Goal: Task Accomplishment & Management: Use online tool/utility

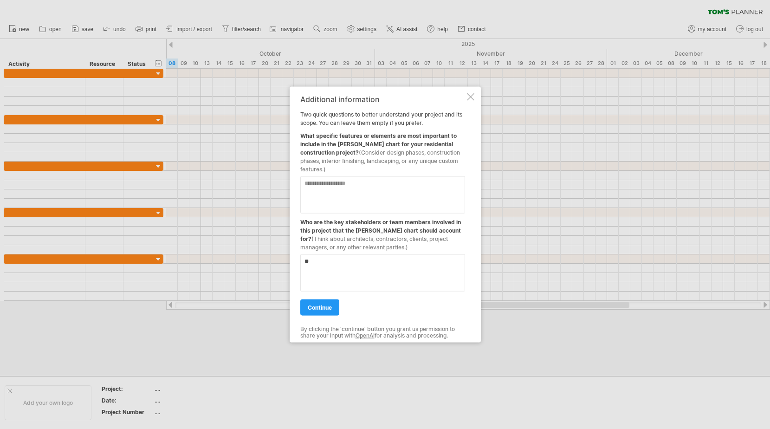
type textarea "*"
click at [324, 185] on textarea at bounding box center [382, 194] width 165 height 37
type textarea "**********"
click at [330, 265] on textarea at bounding box center [382, 272] width 165 height 37
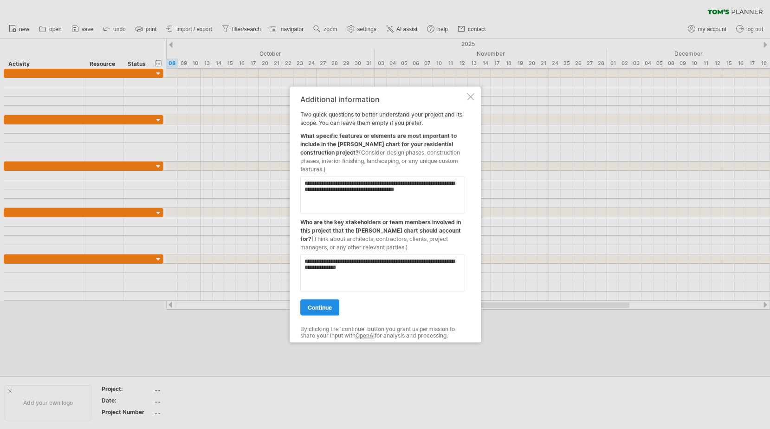
type textarea "**********"
click at [312, 305] on span "continue" at bounding box center [320, 307] width 24 height 7
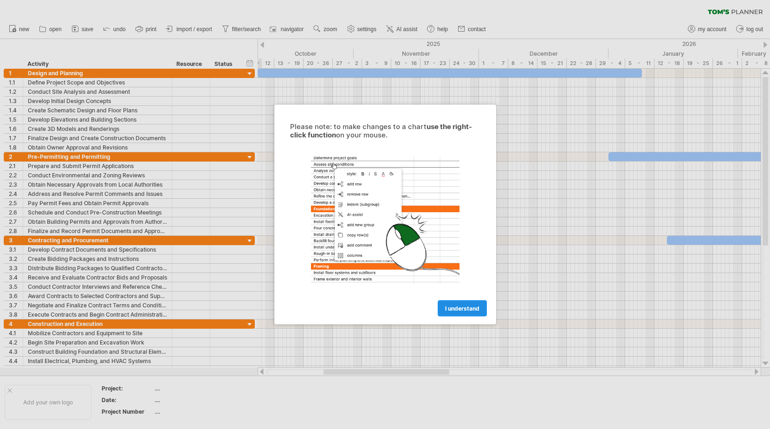
click at [462, 306] on span "I understand" at bounding box center [462, 308] width 34 height 7
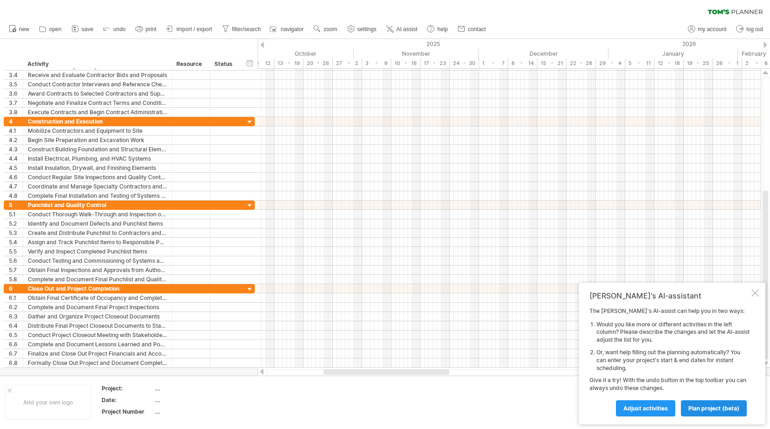
click at [710, 405] on span "plan project (beta)" at bounding box center [714, 408] width 51 height 7
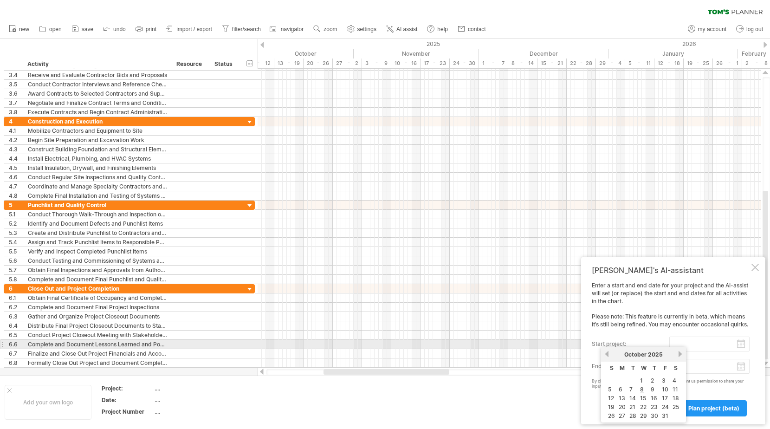
click at [690, 346] on input "start project:" at bounding box center [710, 344] width 80 height 15
click at [643, 415] on link "29" at bounding box center [643, 415] width 9 height 9
type input "********"
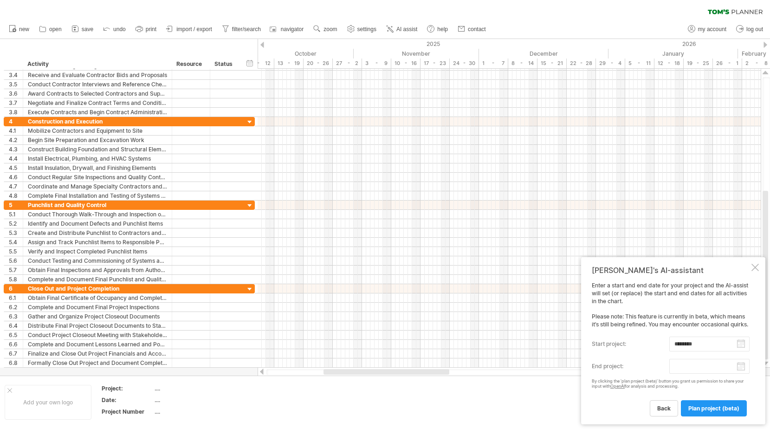
click at [696, 371] on body "progress(100%) Trying to reach [DOMAIN_NAME] Connected again... 0% clear filter…" at bounding box center [385, 215] width 770 height 431
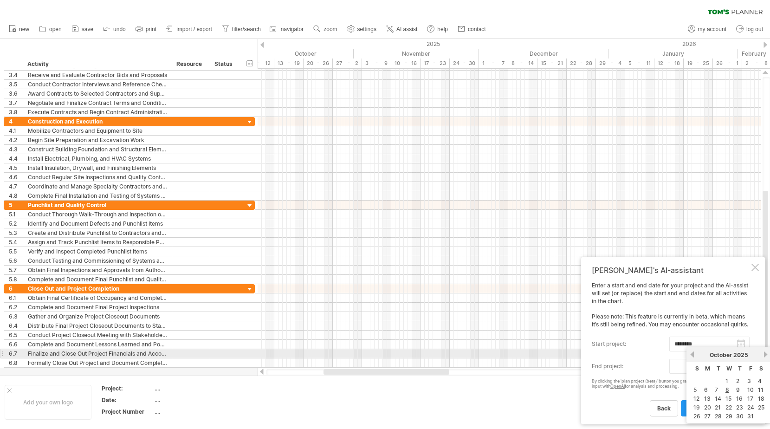
click at [766, 353] on link "next" at bounding box center [766, 354] width 7 height 7
click at [766, 353] on link "next" at bounding box center [765, 354] width 7 height 7
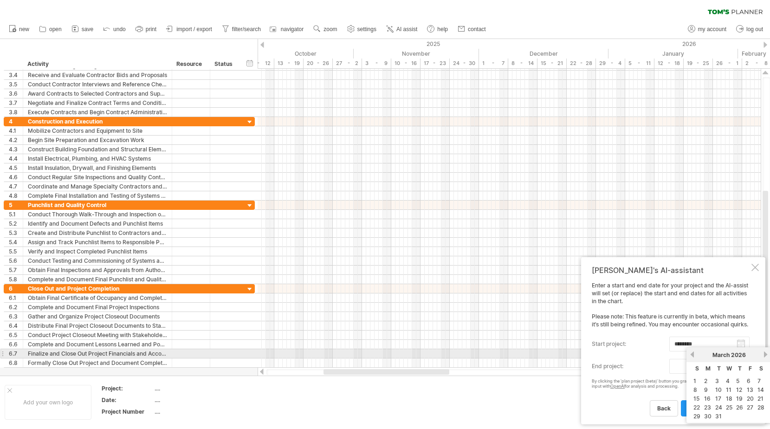
click at [766, 353] on link "next" at bounding box center [766, 354] width 7 height 7
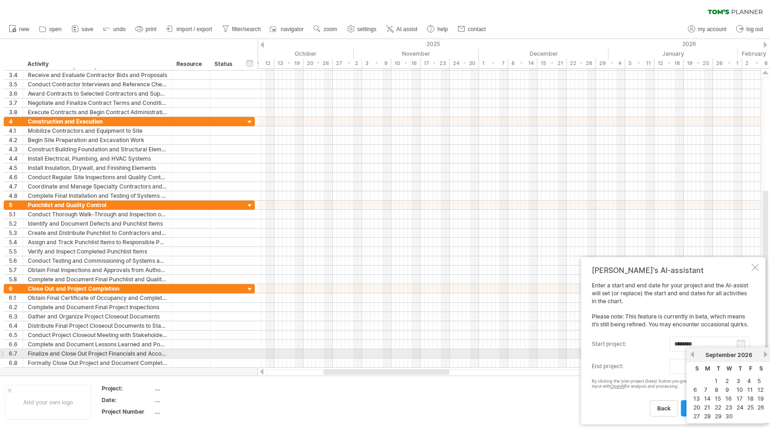
click at [766, 353] on link "next" at bounding box center [766, 354] width 7 height 7
click at [765, 353] on link "next" at bounding box center [766, 354] width 7 height 7
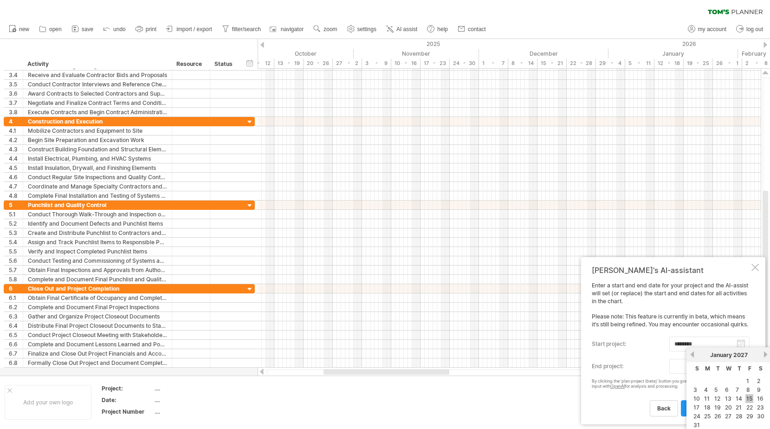
click at [750, 397] on link "15" at bounding box center [750, 398] width 8 height 9
type input "********"
click at [707, 406] on span "plan project (beta)" at bounding box center [714, 408] width 51 height 7
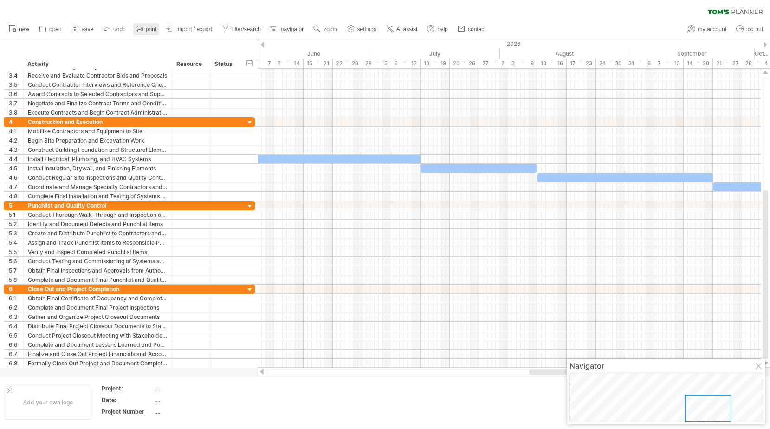
click at [142, 27] on icon at bounding box center [139, 29] width 7 height 4
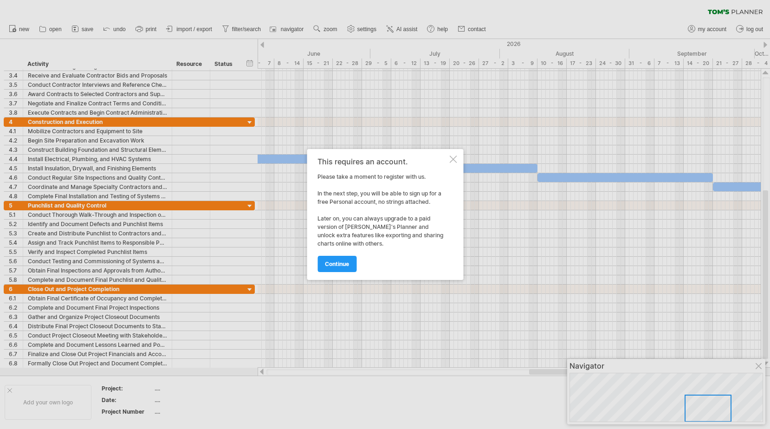
click at [452, 160] on div at bounding box center [453, 159] width 7 height 7
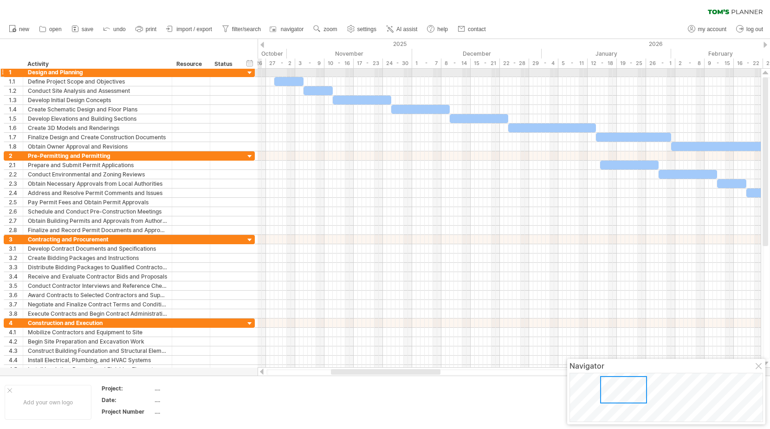
click at [250, 72] on div at bounding box center [250, 73] width 9 height 9
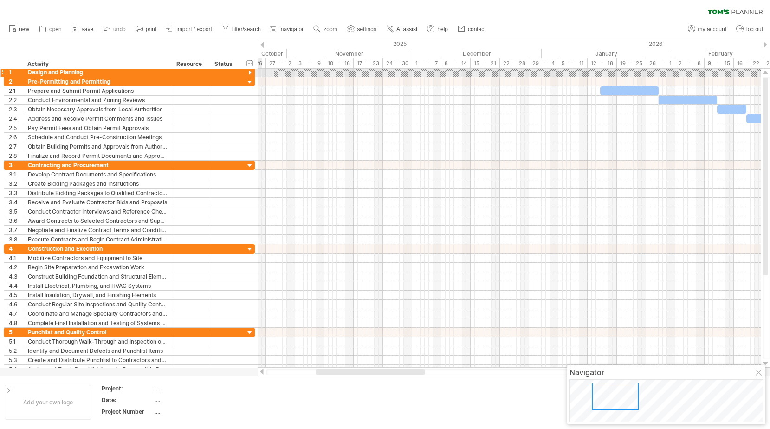
click at [250, 72] on div at bounding box center [250, 73] width 9 height 9
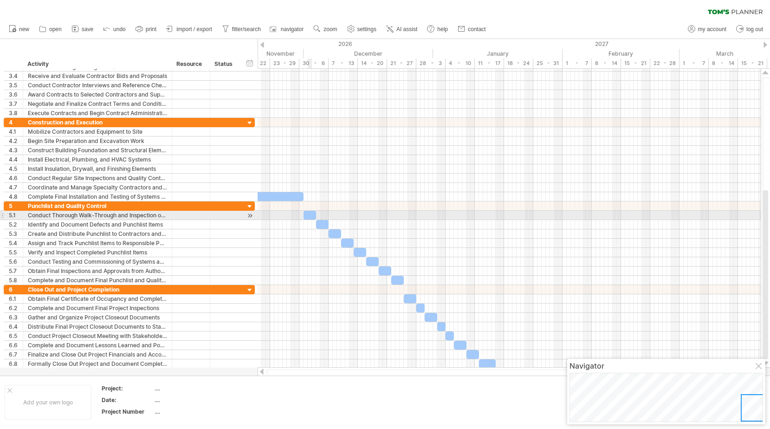
click at [309, 214] on div at bounding box center [310, 215] width 13 height 9
click at [309, 215] on div at bounding box center [310, 215] width 13 height 9
drag, startPoint x: 314, startPoint y: 215, endPoint x: 323, endPoint y: 214, distance: 8.9
click at [323, 214] on span at bounding box center [325, 215] width 4 height 9
drag, startPoint x: 323, startPoint y: 213, endPoint x: 316, endPoint y: 213, distance: 7.0
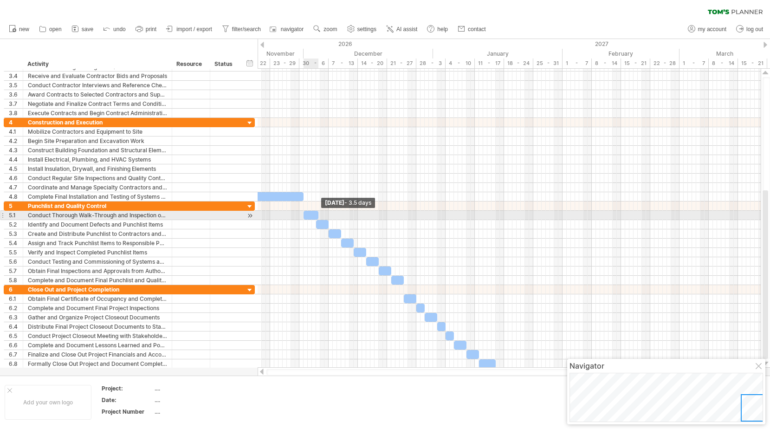
click at [316, 213] on div at bounding box center [311, 215] width 15 height 9
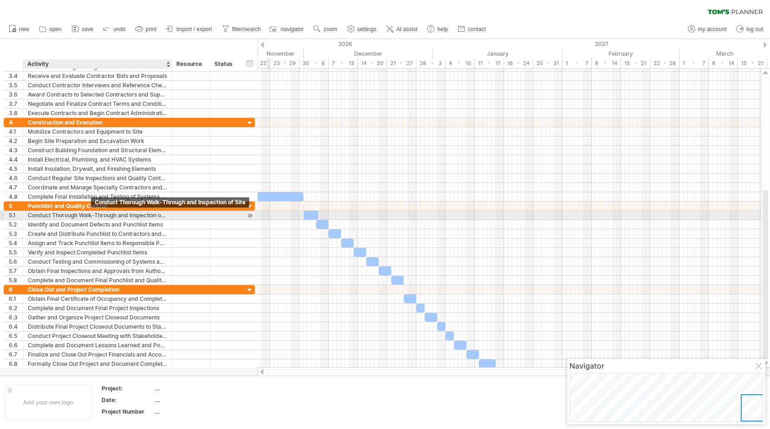
click at [91, 213] on div "Conduct Thorough Walk-Through and Inspection of Site" at bounding box center [97, 215] width 139 height 9
click at [91, 213] on input "**********" at bounding box center [97, 215] width 139 height 9
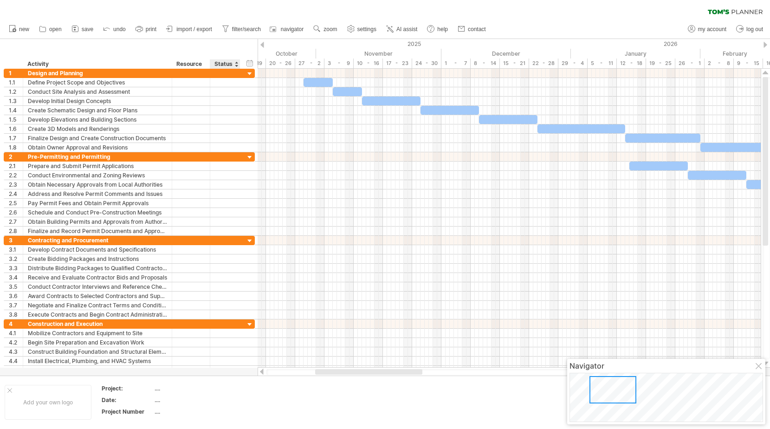
click at [228, 63] on div "Status" at bounding box center [225, 63] width 20 height 9
click at [235, 62] on div at bounding box center [237, 63] width 4 height 9
click at [236, 62] on div at bounding box center [237, 63] width 4 height 9
click at [232, 41] on div "hide start/end/duration show start/end/duration ******** Activity ******** Reso…" at bounding box center [129, 54] width 258 height 30
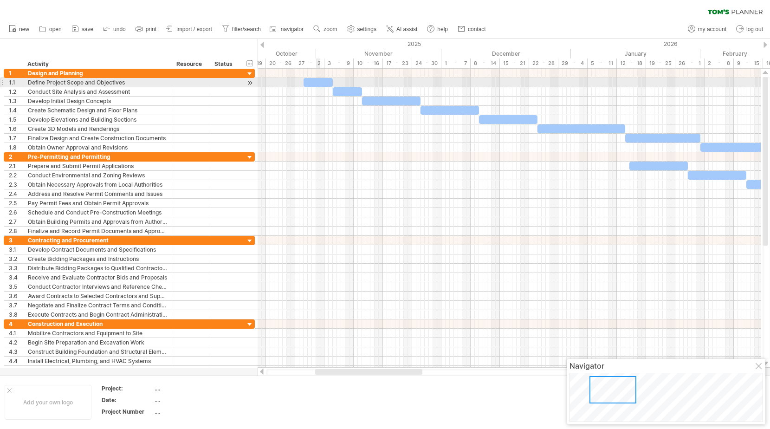
click at [319, 81] on div at bounding box center [318, 82] width 29 height 9
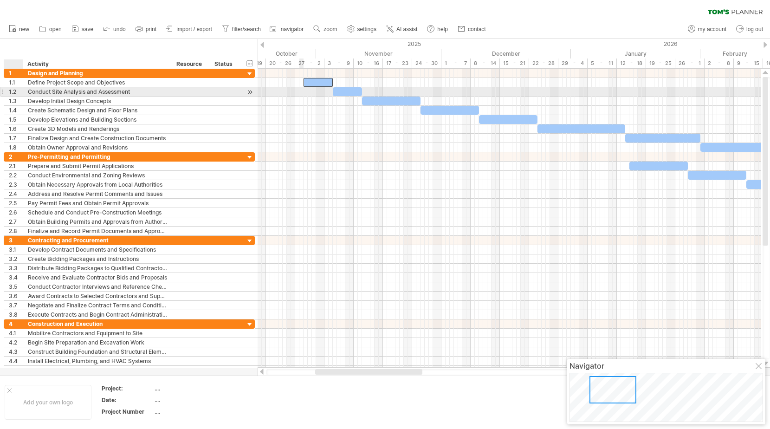
click at [12, 91] on div "1.2" at bounding box center [16, 91] width 14 height 9
click at [52, 90] on div "Conduct Site Analysis and Assessment" at bounding box center [97, 91] width 139 height 9
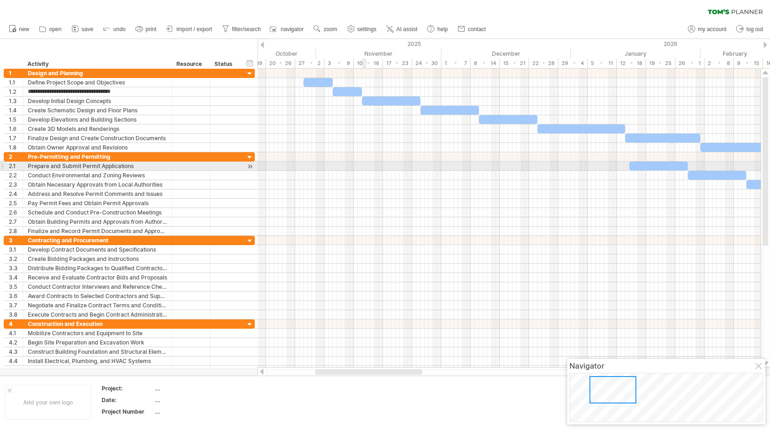
click at [366, 171] on div at bounding box center [509, 175] width 503 height 9
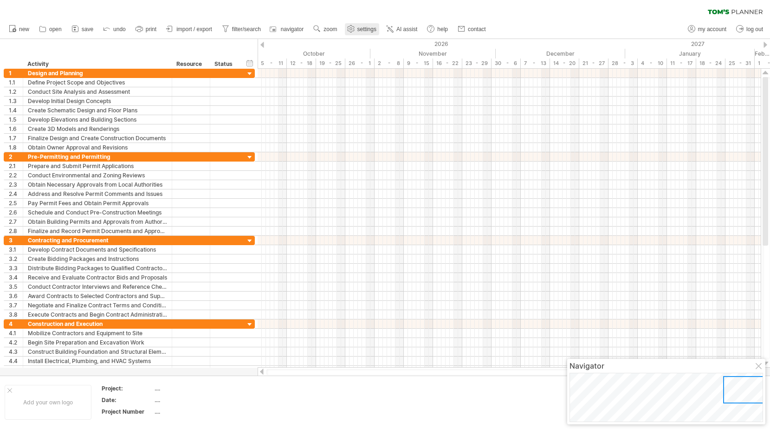
click at [358, 28] on span "settings" at bounding box center [367, 29] width 19 height 7
select select "*"
select select "**"
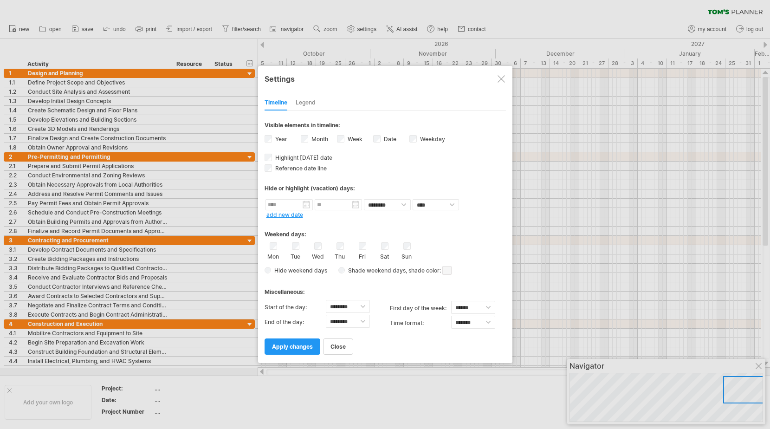
click at [358, 28] on div at bounding box center [385, 214] width 770 height 429
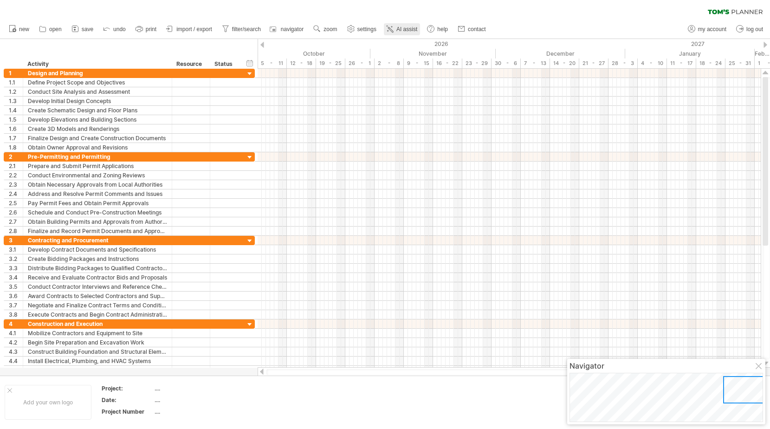
click at [405, 29] on span "AI assist" at bounding box center [407, 29] width 21 height 7
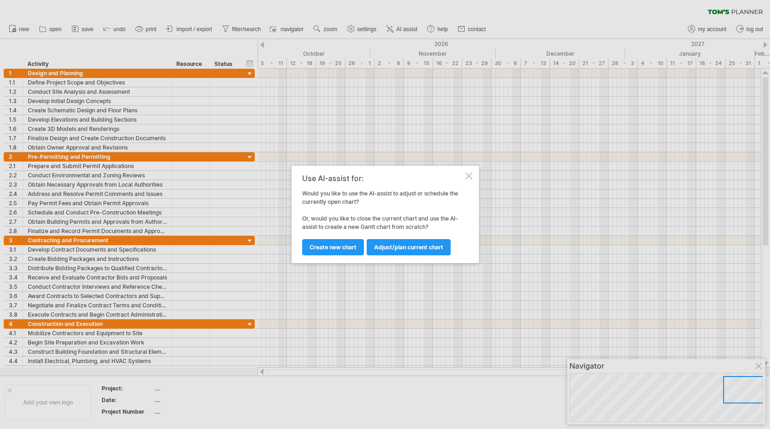
click at [472, 176] on div at bounding box center [468, 175] width 7 height 7
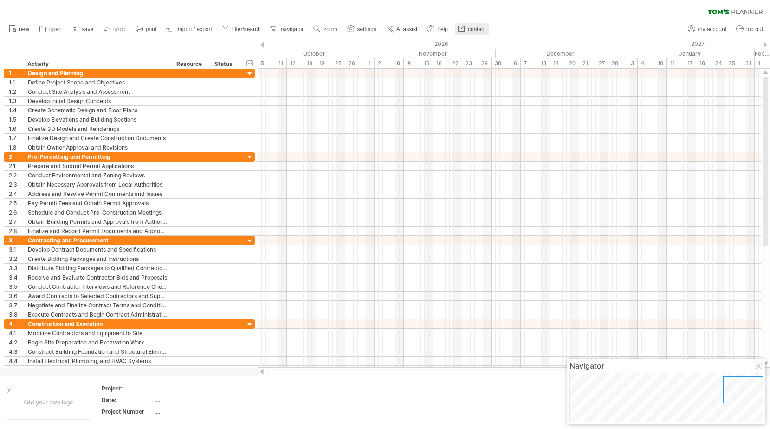
click at [470, 29] on span "contact" at bounding box center [477, 29] width 18 height 7
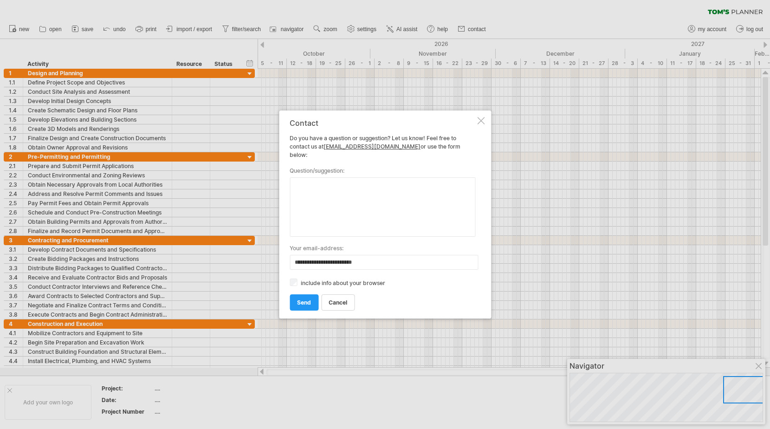
click at [481, 123] on div at bounding box center [480, 120] width 7 height 7
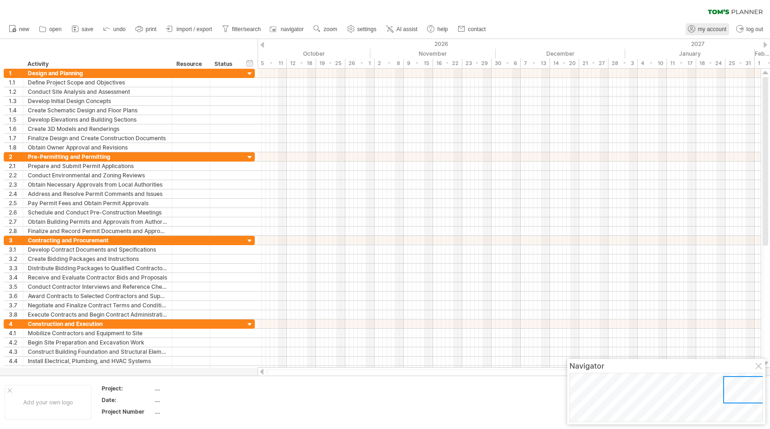
click at [710, 30] on span "my account" at bounding box center [712, 29] width 28 height 7
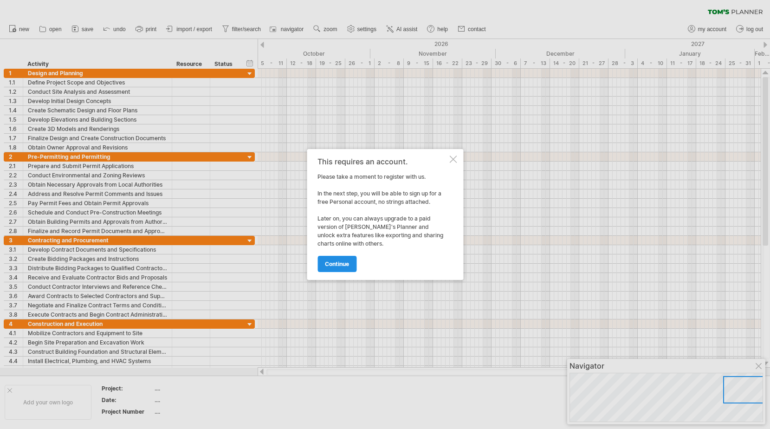
click at [345, 263] on span "continue" at bounding box center [337, 264] width 24 height 7
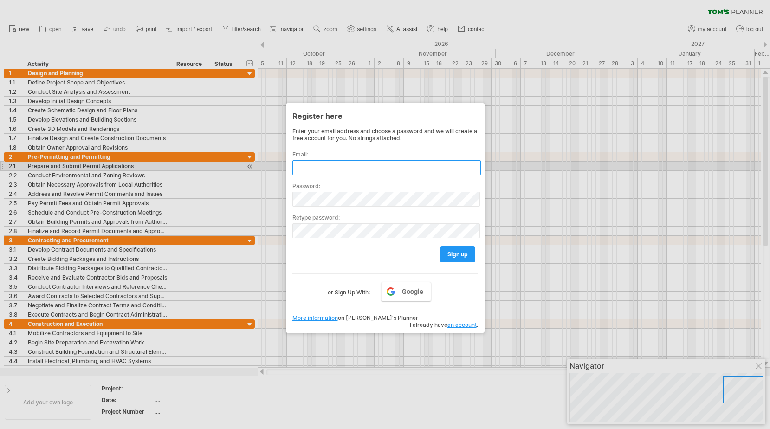
click at [328, 168] on input "text" at bounding box center [387, 167] width 189 height 15
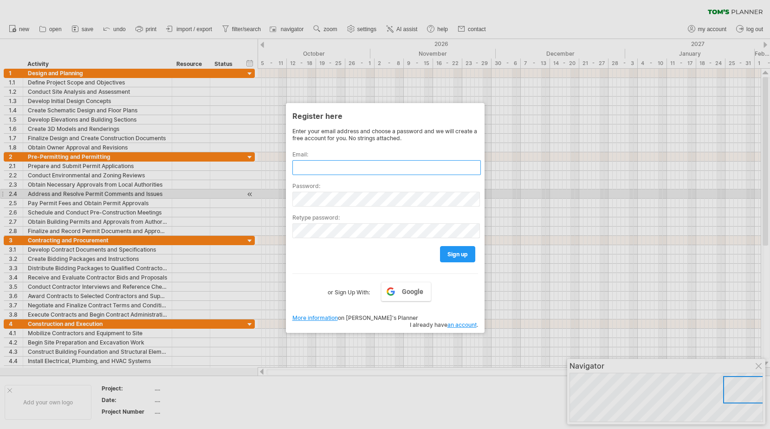
type input "**********"
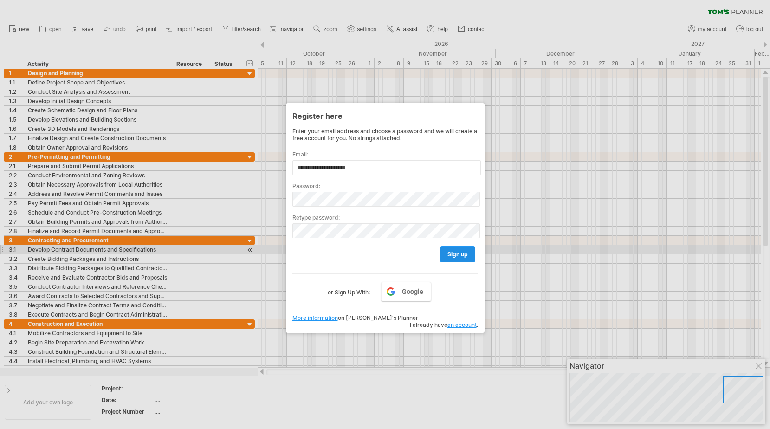
click at [451, 253] on span "sign up" at bounding box center [458, 254] width 20 height 7
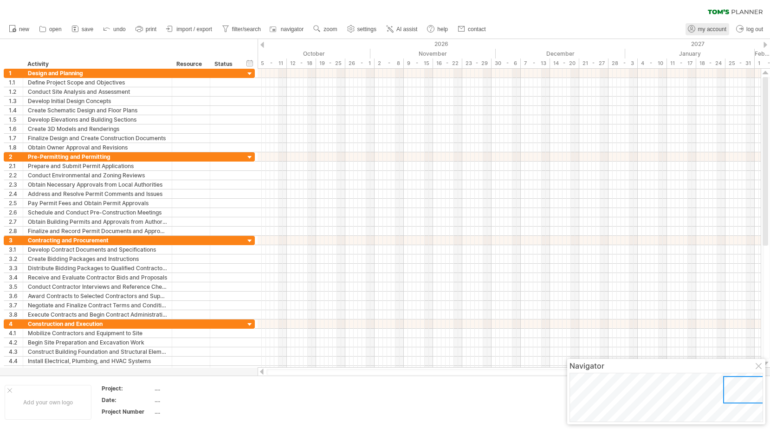
click at [712, 30] on span "my account" at bounding box center [712, 29] width 28 height 7
type input "**********"
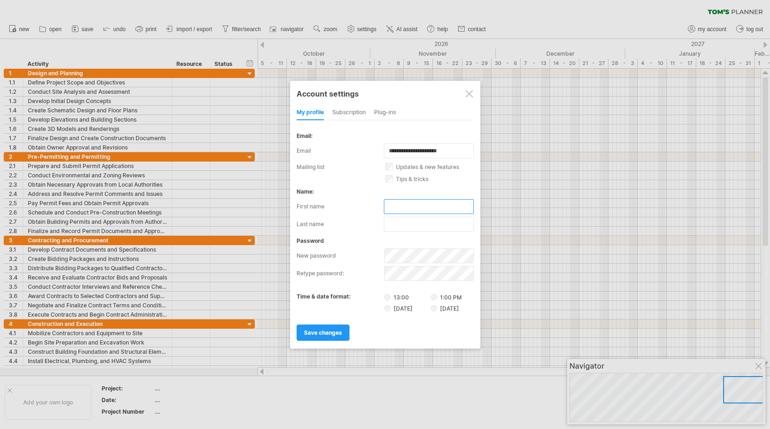
click at [411, 210] on input "text" at bounding box center [429, 206] width 90 height 15
type input "******"
click at [353, 111] on div "subscription" at bounding box center [348, 112] width 33 height 15
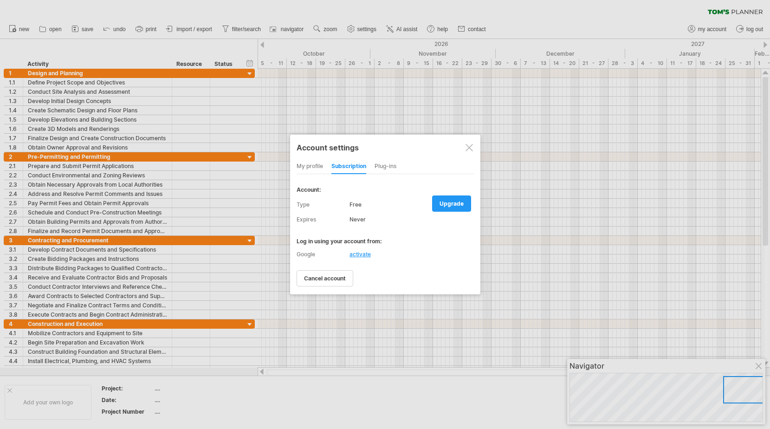
click at [387, 167] on div "Plug-ins" at bounding box center [386, 166] width 22 height 15
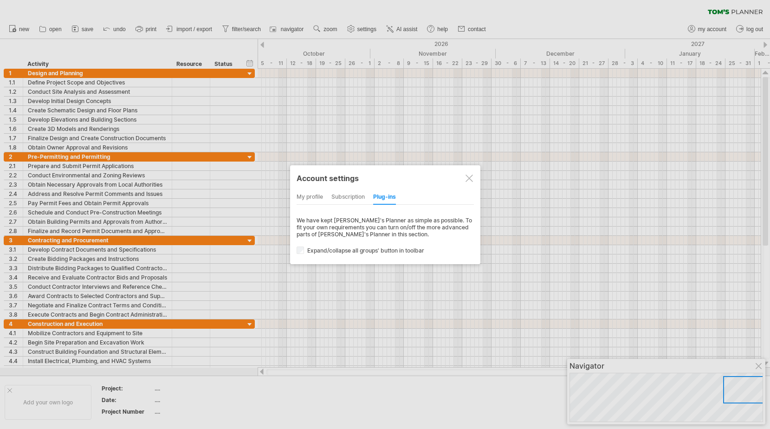
click at [315, 192] on div "my profile" at bounding box center [310, 197] width 26 height 15
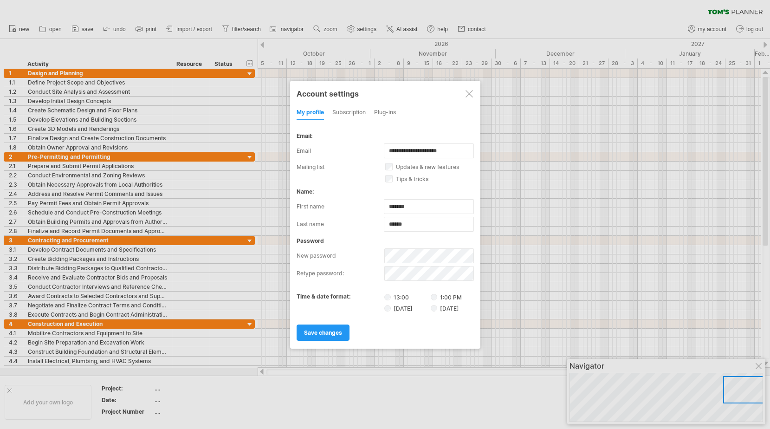
click at [467, 91] on div at bounding box center [469, 93] width 7 height 7
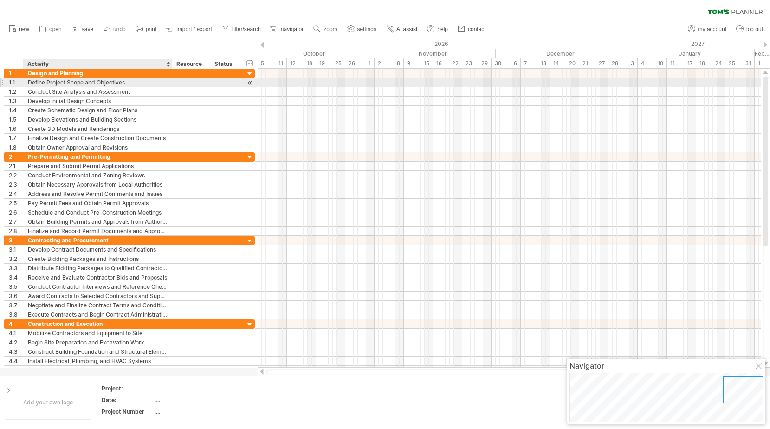
click at [94, 81] on div "Define Project Scope and Objectives" at bounding box center [97, 82] width 139 height 9
click at [0, 0] on input "**********" at bounding box center [0, 0] width 0 height 0
click at [14, 83] on div "1.1" at bounding box center [16, 82] width 14 height 9
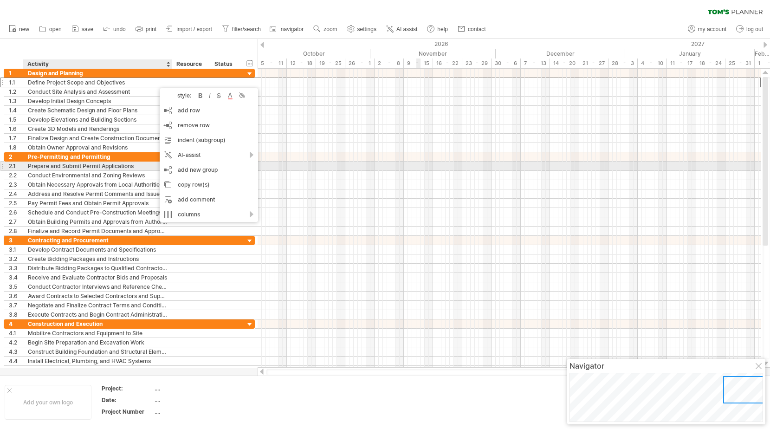
click at [418, 167] on div at bounding box center [509, 166] width 503 height 9
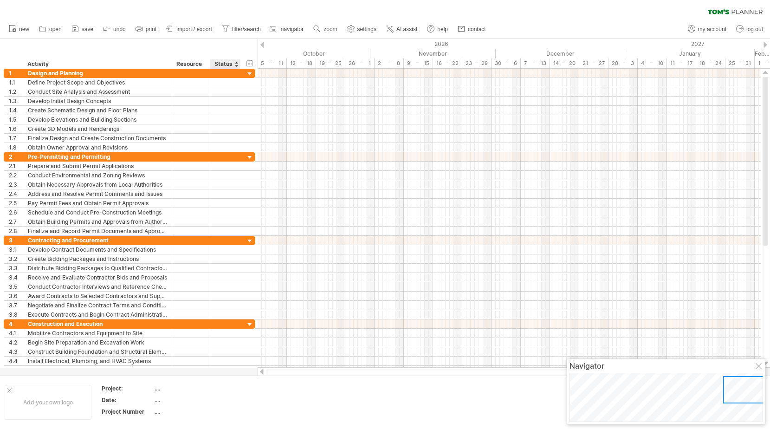
click at [225, 62] on div "Status" at bounding box center [225, 63] width 20 height 9
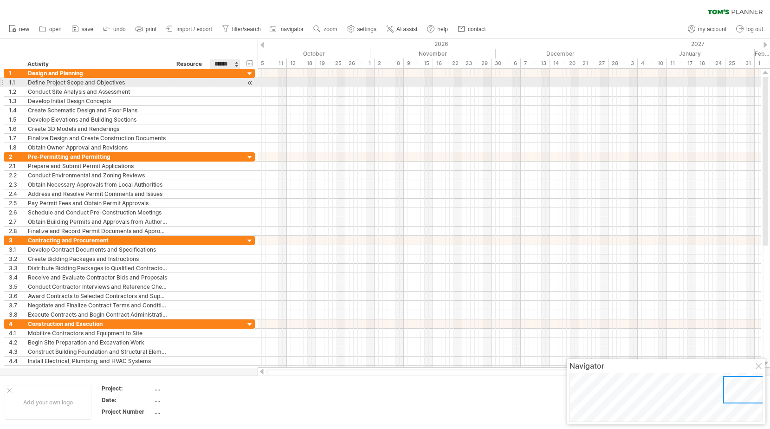
click at [228, 83] on div at bounding box center [225, 82] width 20 height 9
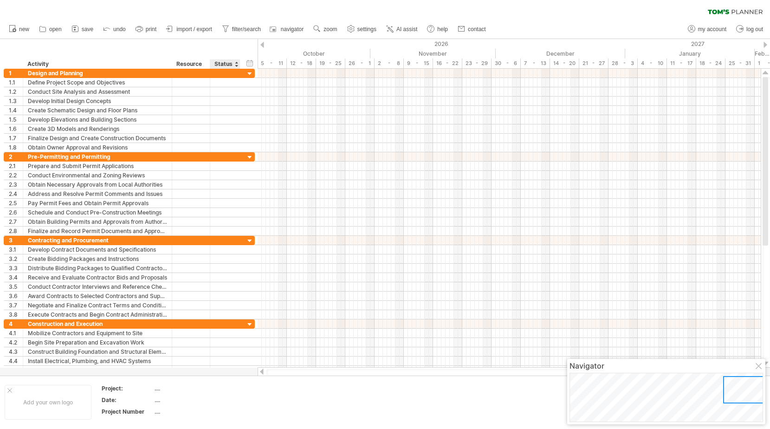
click at [236, 63] on div at bounding box center [237, 63] width 4 height 9
click at [217, 48] on div "hide start/end/duration show start/end/duration ******** Activity ******** Reso…" at bounding box center [129, 54] width 258 height 30
click at [188, 28] on span "import / export" at bounding box center [194, 29] width 36 height 7
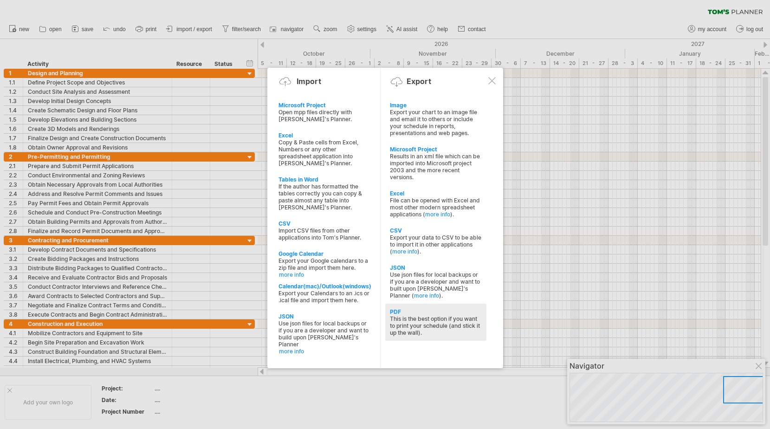
click at [431, 321] on div "This is the best option if you want to print your schedule (and stick it up the…" at bounding box center [436, 325] width 92 height 21
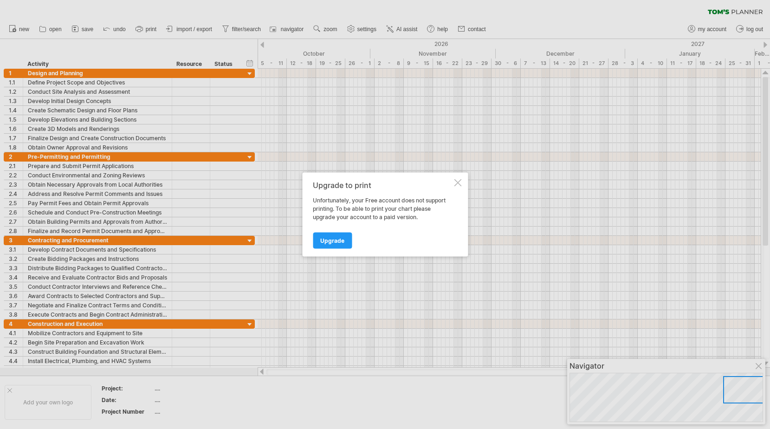
click at [457, 182] on div at bounding box center [457, 182] width 7 height 7
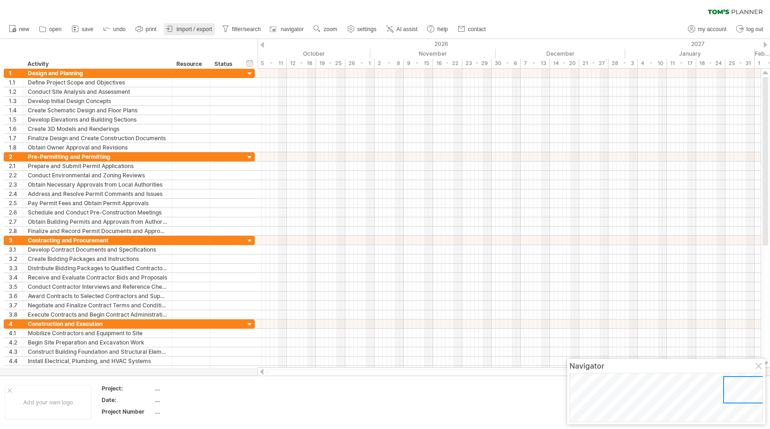
click at [195, 27] on span "import / export" at bounding box center [194, 29] width 36 height 7
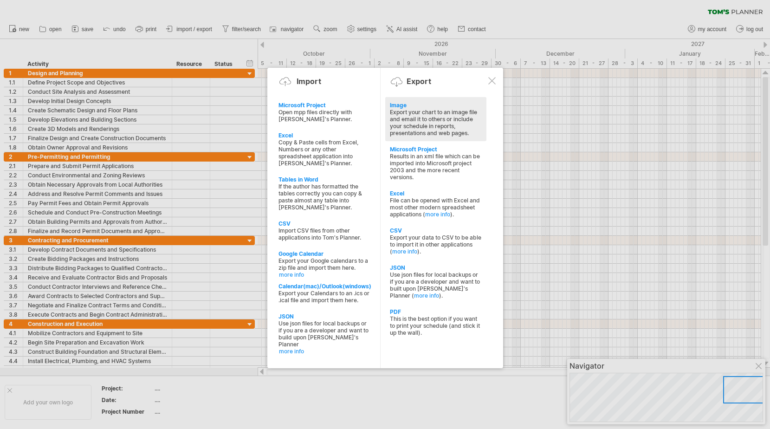
click at [423, 121] on div "Export your chart to an image file and email it to others or include your sched…" at bounding box center [436, 123] width 92 height 28
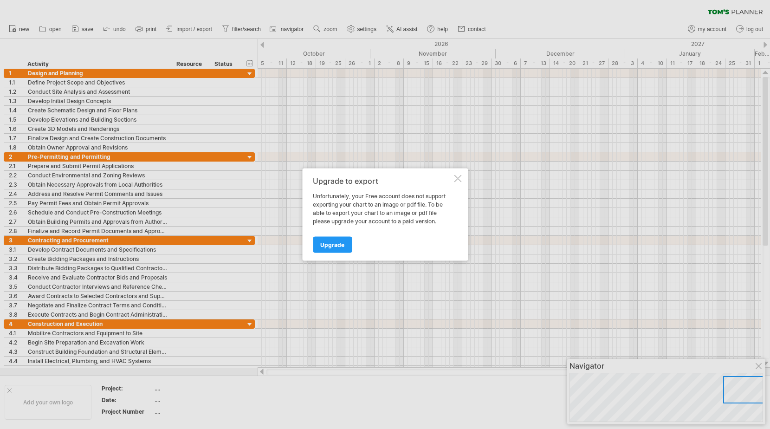
click at [457, 178] on div at bounding box center [457, 178] width 7 height 7
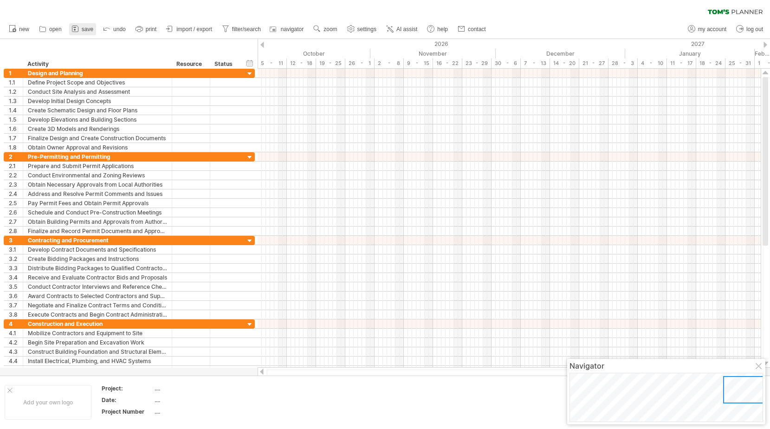
click at [85, 29] on span "save" at bounding box center [88, 29] width 12 height 7
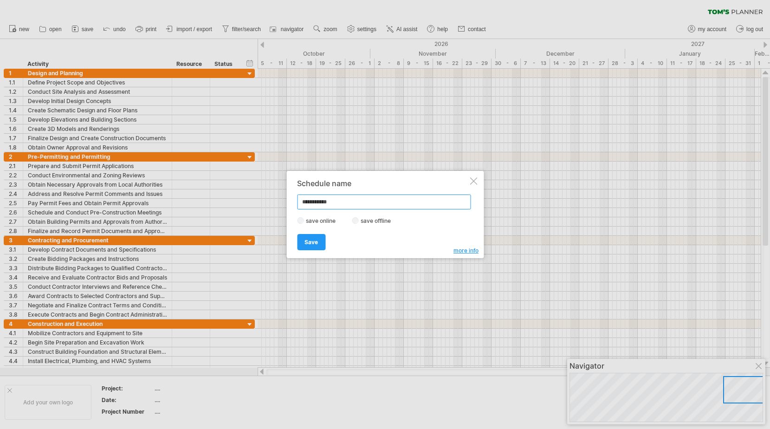
drag, startPoint x: 350, startPoint y: 202, endPoint x: 297, endPoint y: 202, distance: 52.9
click at [297, 202] on input "**********" at bounding box center [384, 202] width 174 height 15
type input "**********"
click at [313, 241] on span "Save" at bounding box center [311, 242] width 13 height 7
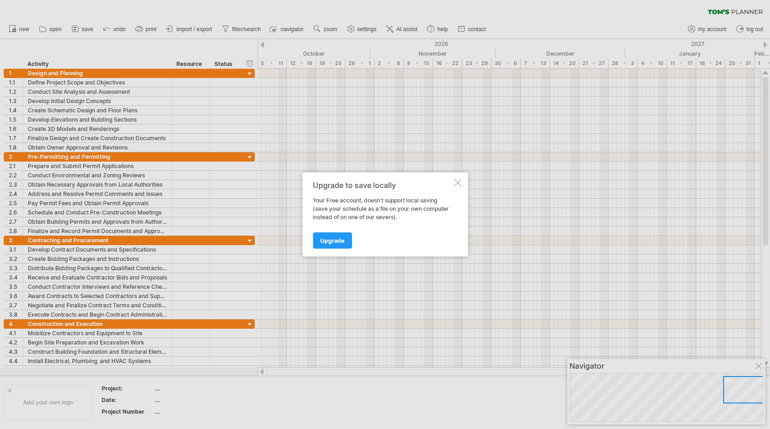
click at [458, 181] on div at bounding box center [457, 182] width 7 height 7
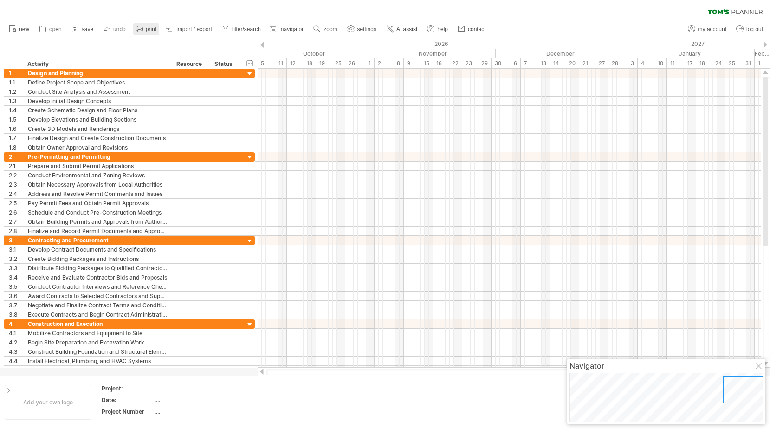
click at [146, 29] on span "print" at bounding box center [151, 29] width 11 height 7
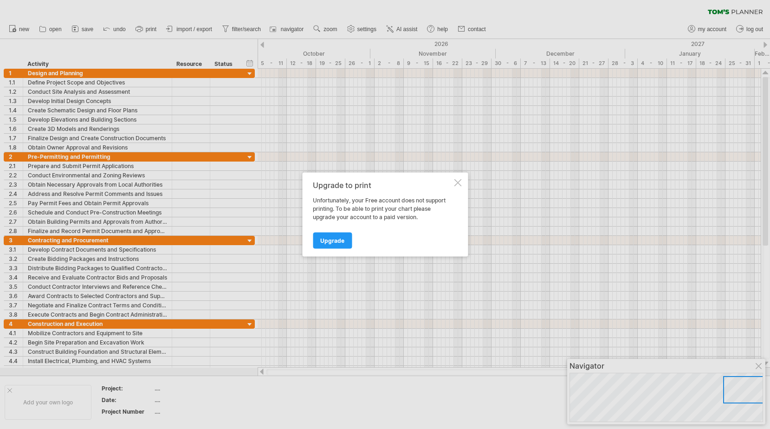
click at [459, 182] on div at bounding box center [457, 182] width 7 height 7
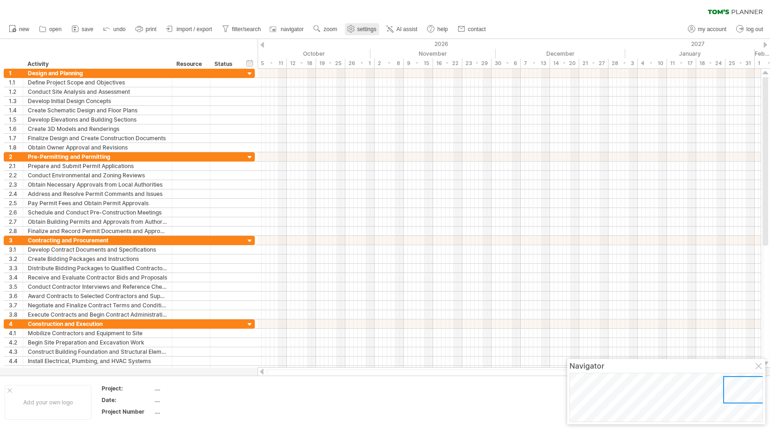
click at [357, 30] on link "settings" at bounding box center [362, 29] width 34 height 12
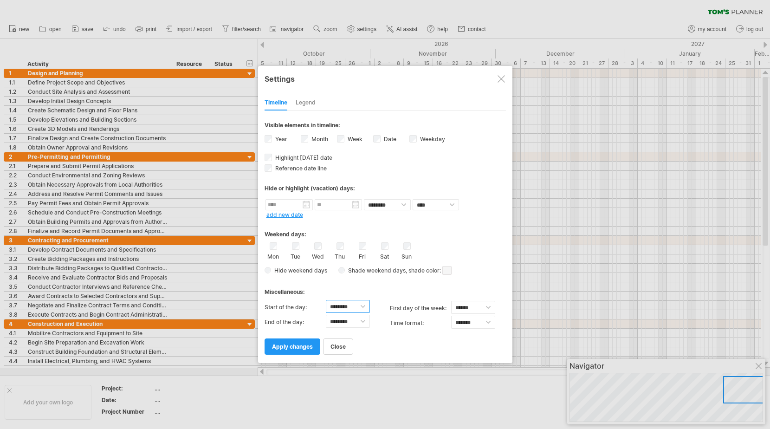
select select "*"
select select "**"
select select "******"
click at [281, 345] on span "apply changes" at bounding box center [292, 346] width 41 height 7
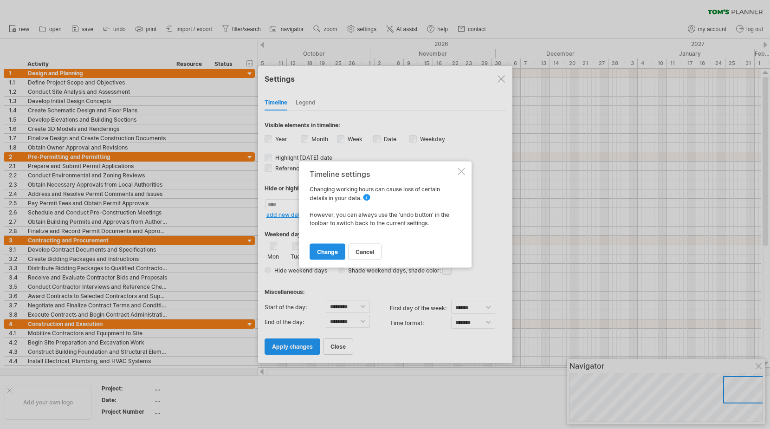
click at [323, 252] on span "change" at bounding box center [327, 251] width 21 height 7
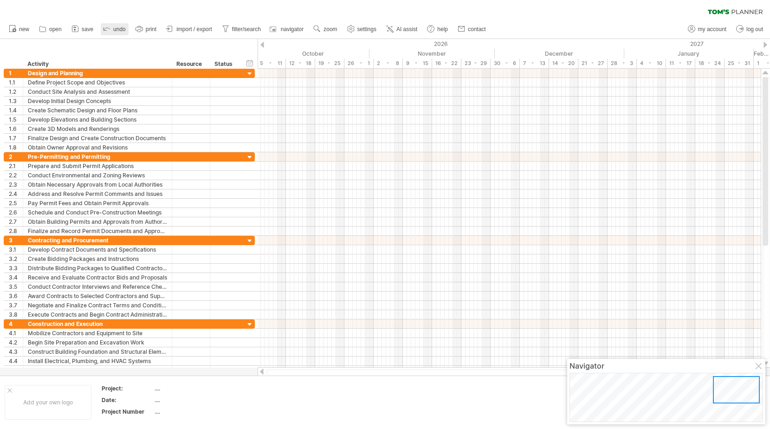
click at [112, 29] on link "undo" at bounding box center [115, 29] width 28 height 12
click at [370, 30] on span "settings" at bounding box center [367, 29] width 19 height 7
select select "*"
select select "**"
select select "******"
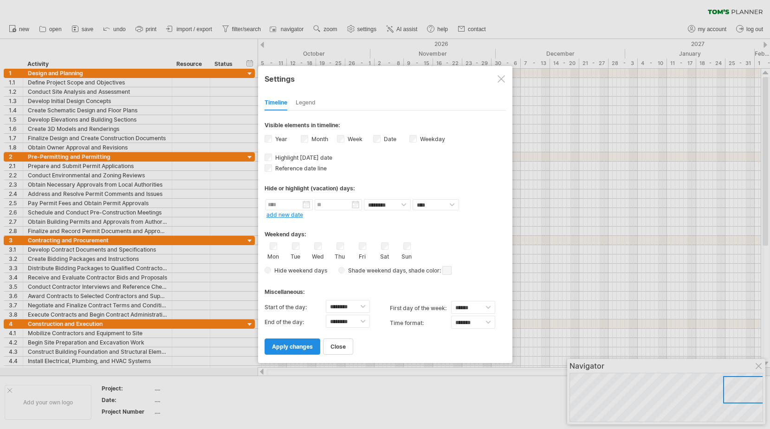
click at [289, 349] on span "apply changes" at bounding box center [292, 346] width 41 height 7
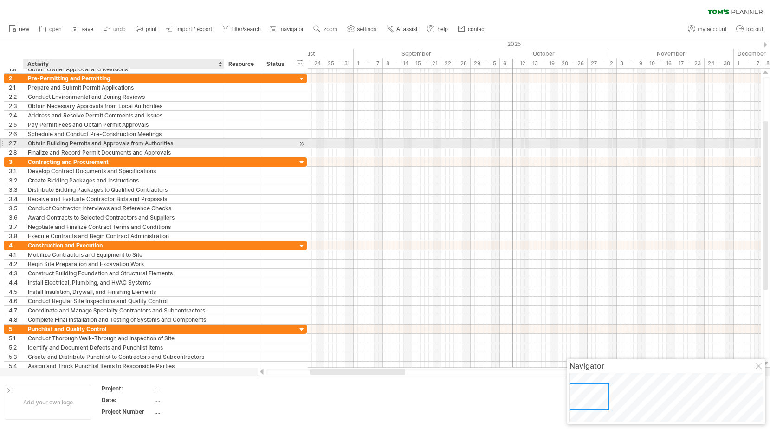
drag, startPoint x: 170, startPoint y: 145, endPoint x: 222, endPoint y: 143, distance: 52.0
click at [222, 143] on div at bounding box center [223, 143] width 5 height 9
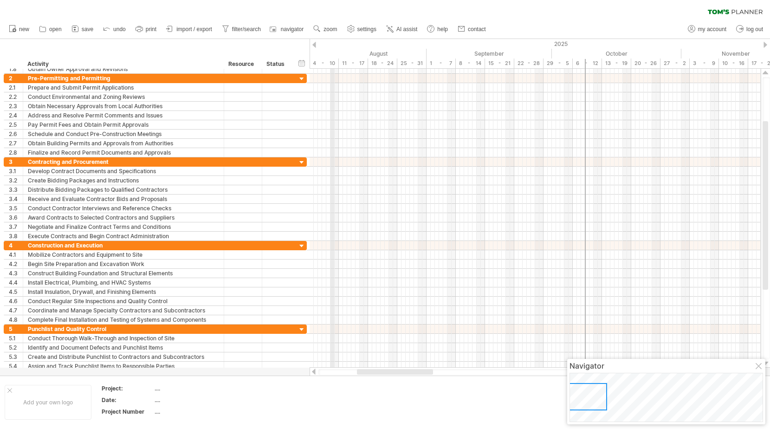
drag, startPoint x: 311, startPoint y: 46, endPoint x: 332, endPoint y: 48, distance: 20.9
click at [332, 48] on div "2025" at bounding box center [246, 44] width 1379 height 10
drag, startPoint x: 309, startPoint y: 35, endPoint x: 317, endPoint y: 35, distance: 7.9
click at [317, 35] on ul "new open" at bounding box center [247, 30] width 486 height 20
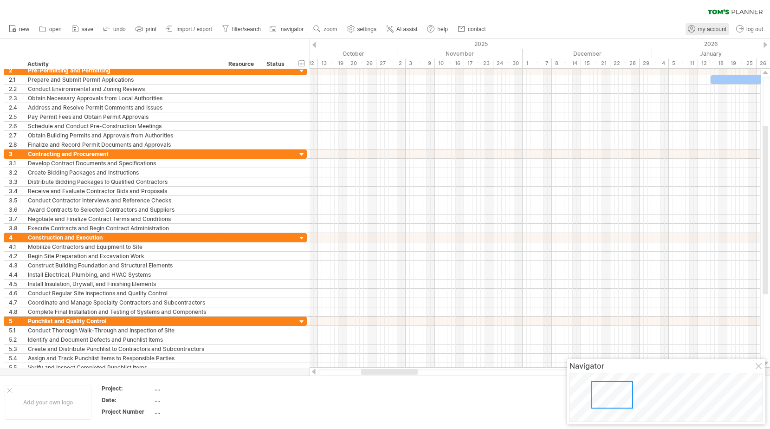
click at [710, 30] on span "my account" at bounding box center [712, 29] width 28 height 7
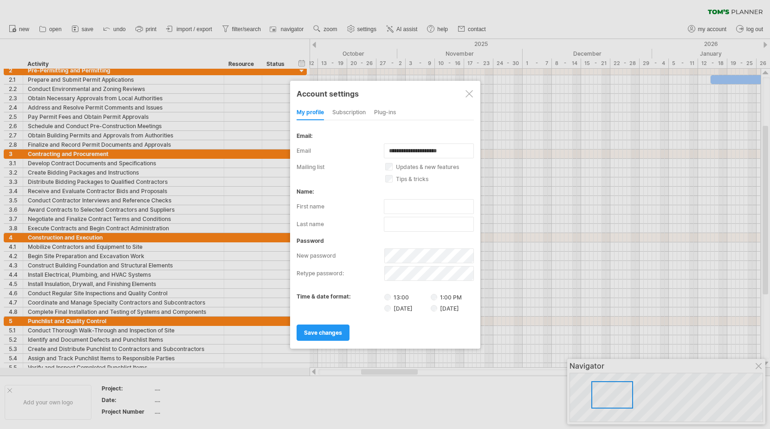
click at [343, 114] on div "subscription" at bounding box center [348, 112] width 33 height 15
